Goal: Task Accomplishment & Management: Complete application form

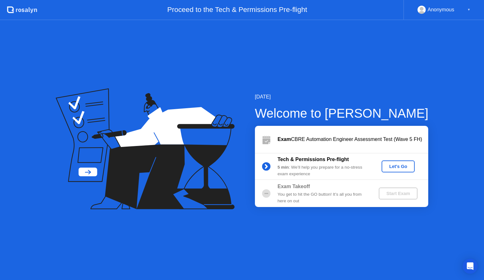
click at [394, 165] on div "Let's Go" at bounding box center [398, 166] width 28 height 5
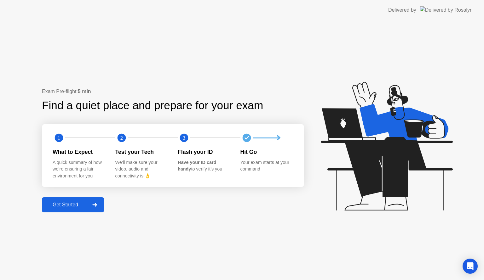
click at [63, 204] on div "Get Started" at bounding box center [65, 205] width 43 height 6
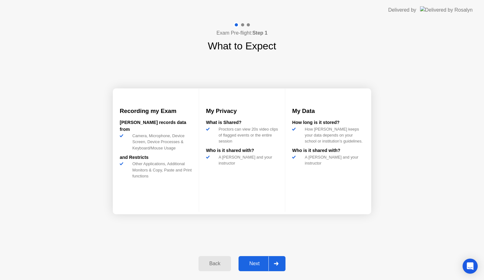
click at [401, 126] on div "Exam Pre-flight: Step 1 What to Expect Recording my Exam [PERSON_NAME] records …" at bounding box center [242, 150] width 484 height 260
click at [258, 265] on div "Next" at bounding box center [254, 264] width 28 height 6
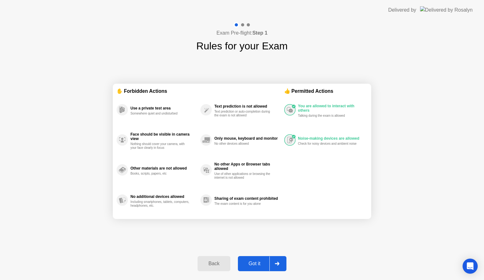
click at [253, 265] on div "Got it" at bounding box center [255, 264] width 30 height 6
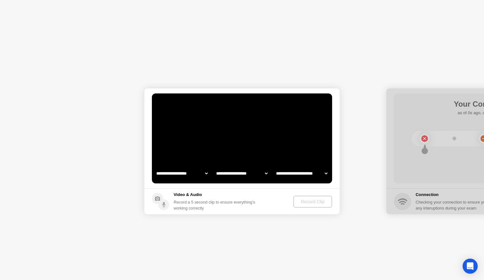
select select "**********"
select select "*******"
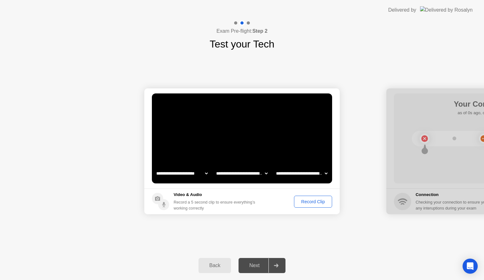
click at [300, 203] on div "Record Clip" at bounding box center [313, 201] width 34 height 5
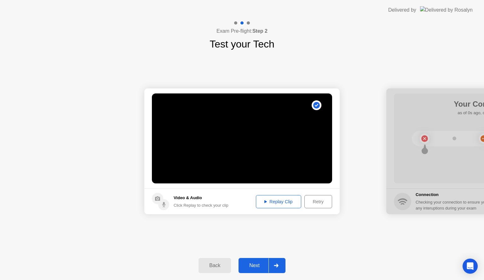
click at [293, 204] on div "Replay Clip" at bounding box center [278, 201] width 41 height 5
click at [257, 265] on div "Next" at bounding box center [254, 266] width 28 height 6
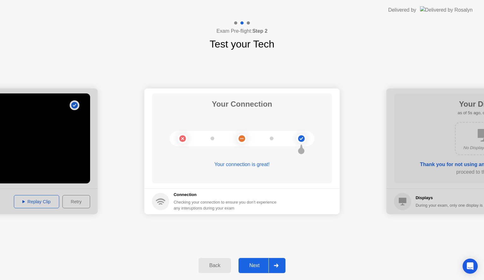
click at [259, 261] on button "Next" at bounding box center [262, 265] width 47 height 15
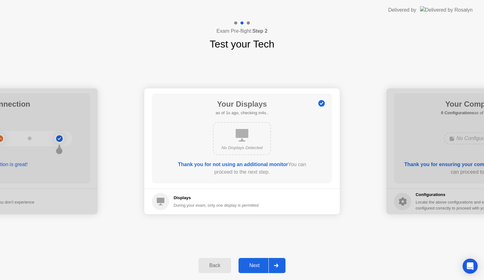
click at [262, 267] on div "Next" at bounding box center [254, 266] width 28 height 6
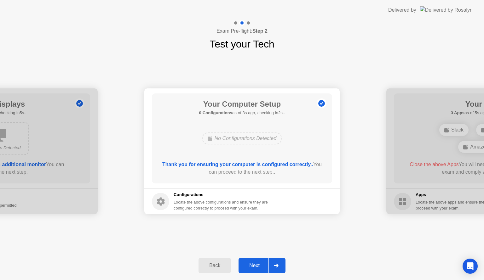
click at [258, 263] on div "Next" at bounding box center [254, 266] width 28 height 6
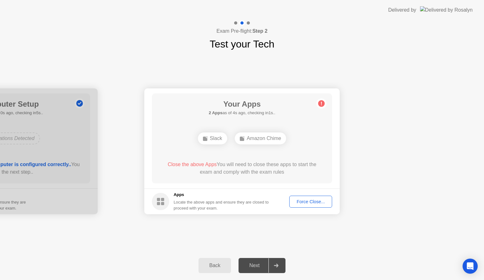
click at [304, 203] on div "Force Close..." at bounding box center [310, 201] width 38 height 5
click at [306, 204] on div "Force Close..." at bounding box center [310, 201] width 38 height 5
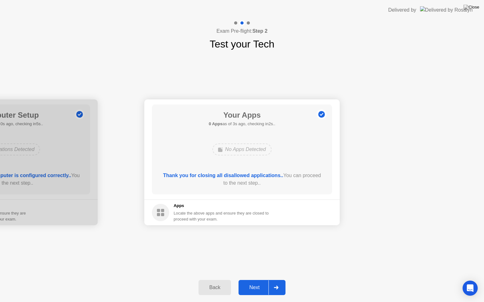
click at [259, 280] on div "Next" at bounding box center [254, 288] width 28 height 6
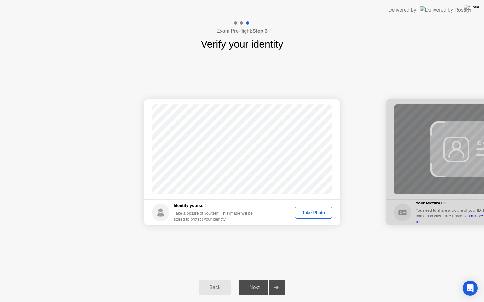
click at [317, 212] on div "Take Photo" at bounding box center [313, 212] width 33 height 5
click at [254, 280] on button "Next" at bounding box center [262, 287] width 47 height 15
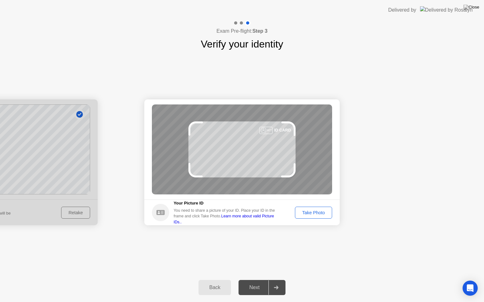
click at [303, 213] on div "Take Photo" at bounding box center [313, 212] width 33 height 5
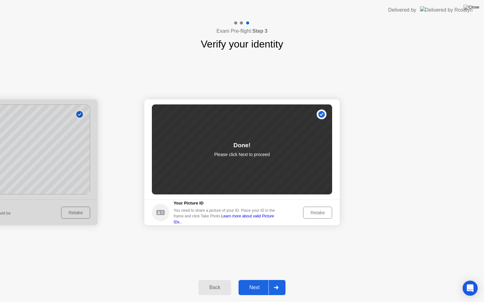
click at [257, 280] on div "Next" at bounding box center [254, 288] width 28 height 6
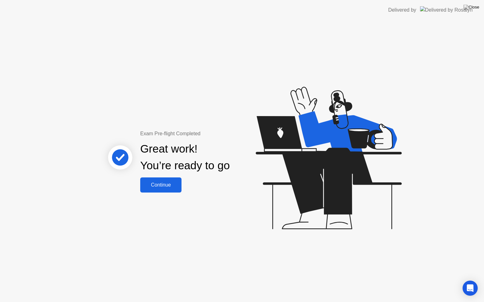
click at [172, 188] on div "Continue" at bounding box center [160, 185] width 37 height 6
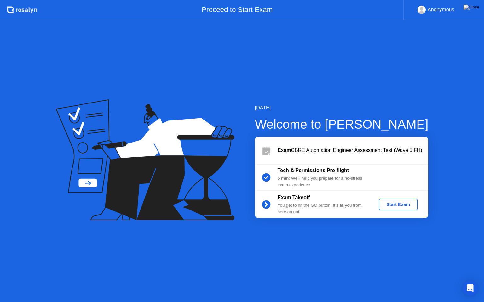
click at [388, 201] on button "Start Exam" at bounding box center [398, 205] width 39 height 12
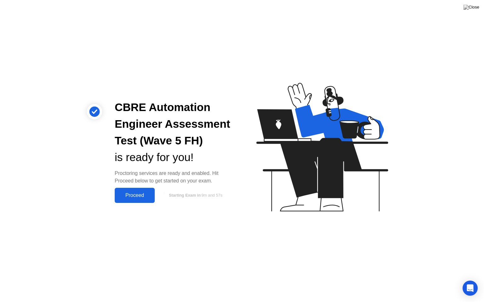
click at [139, 195] on div "Proceed" at bounding box center [135, 196] width 36 height 6
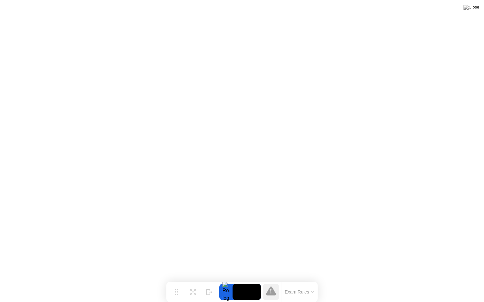
click at [313, 280] on icon at bounding box center [312, 292] width 3 height 1
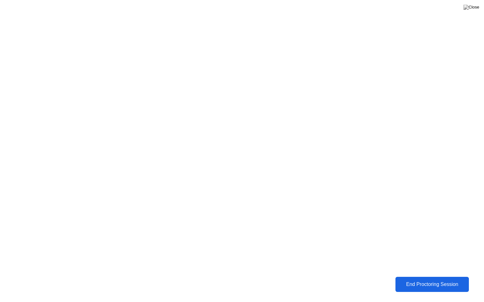
click at [423, 280] on div "End Proctoring Session" at bounding box center [432, 285] width 72 height 6
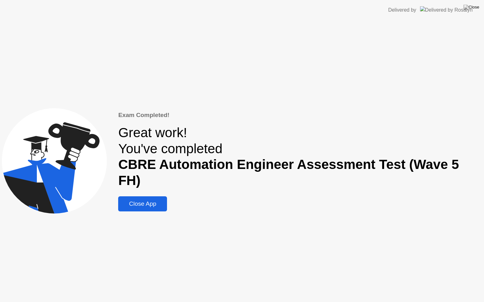
click at [165, 201] on div "Close App" at bounding box center [142, 204] width 45 height 7
